Goal: Understand process/instructions: Learn how to perform a task or action

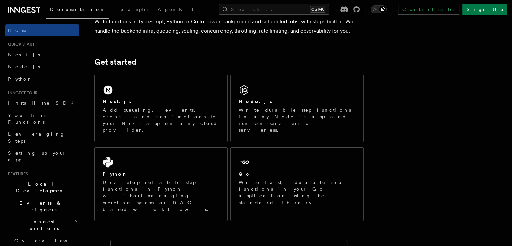
scroll to position [66, 0]
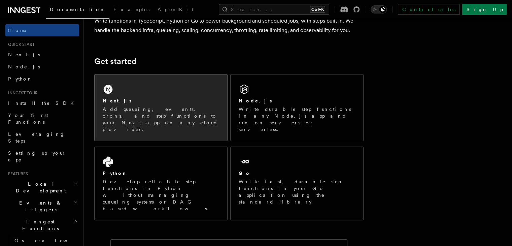
click at [159, 100] on div "Next.js" at bounding box center [161, 100] width 116 height 7
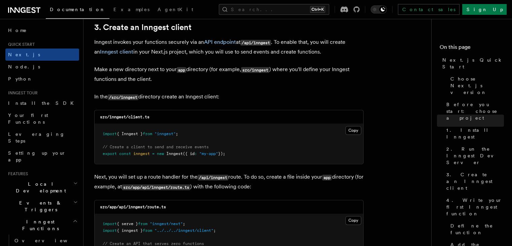
scroll to position [855, 0]
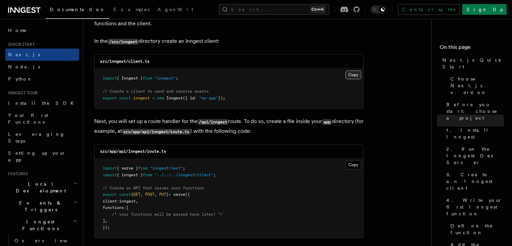
click at [355, 76] on button "Copy Copied" at bounding box center [353, 74] width 16 height 9
click at [349, 75] on button "Copy Copied" at bounding box center [353, 74] width 16 height 9
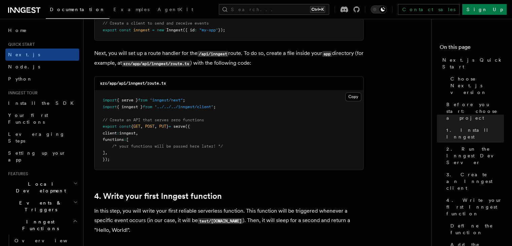
scroll to position [922, 0]
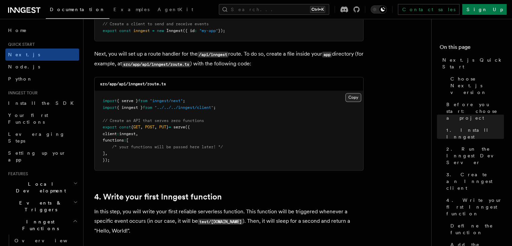
click at [351, 99] on button "Copy Copied" at bounding box center [353, 97] width 16 height 9
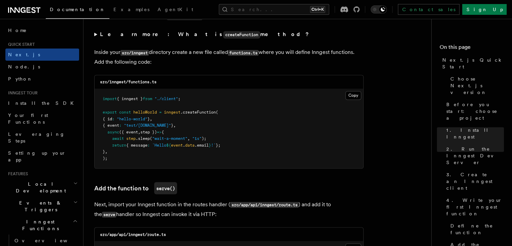
scroll to position [1175, 0]
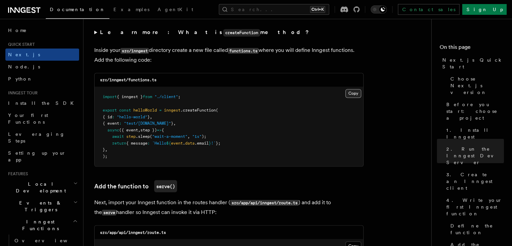
click at [353, 95] on button "Copy Copied" at bounding box center [353, 93] width 16 height 9
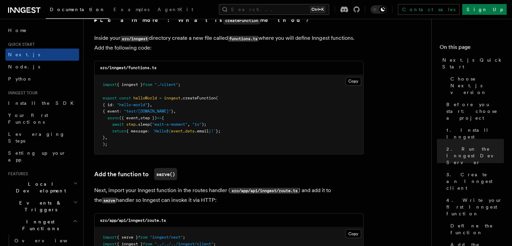
scroll to position [1188, 0]
